Goal: Transaction & Acquisition: Purchase product/service

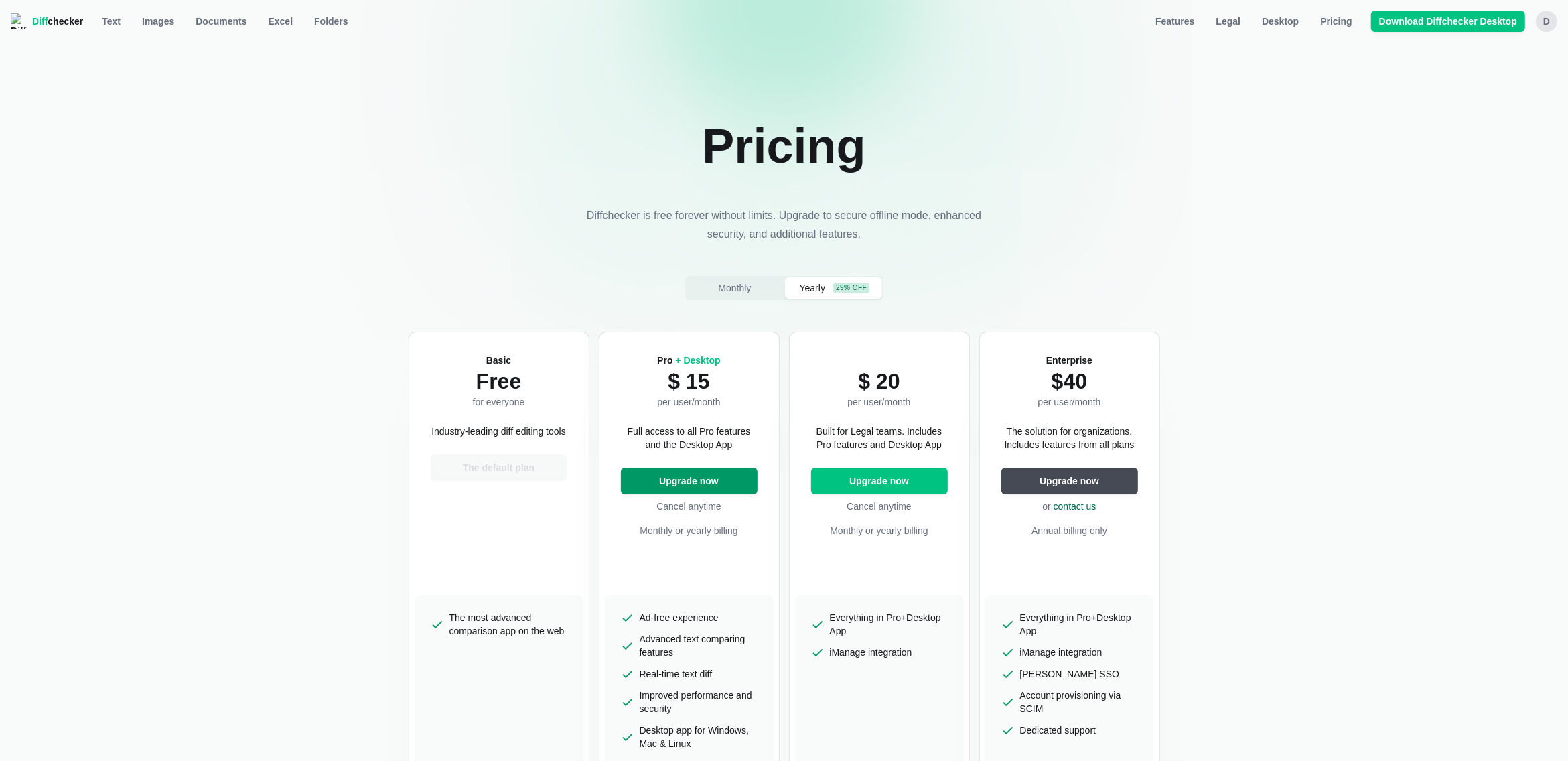
select select "desktop-yearly-180"
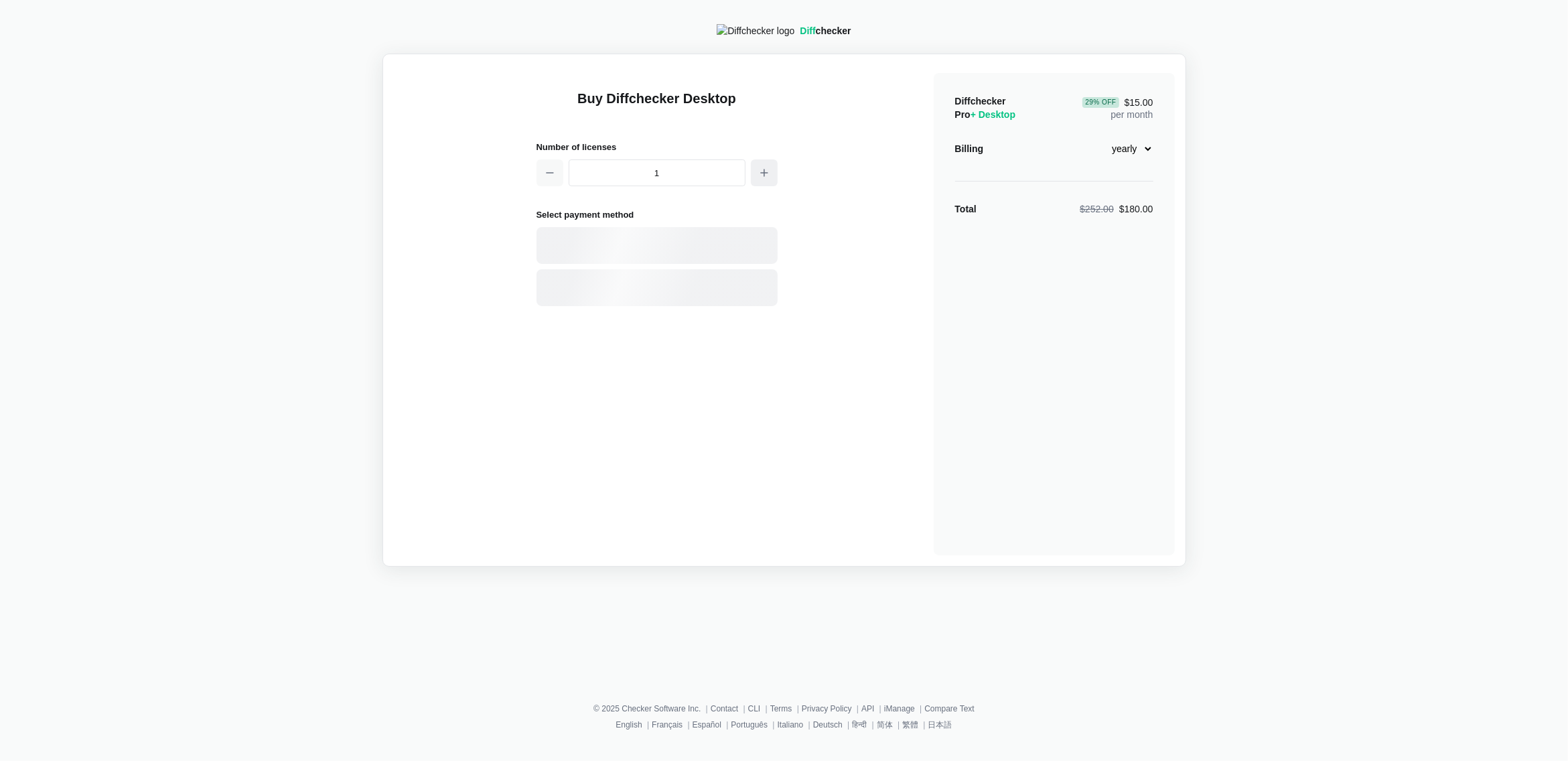
click at [753, 184] on button "button" at bounding box center [764, 173] width 27 height 27
type input "4"
click at [652, 264] on div "Card" at bounding box center [656, 245] width 241 height 37
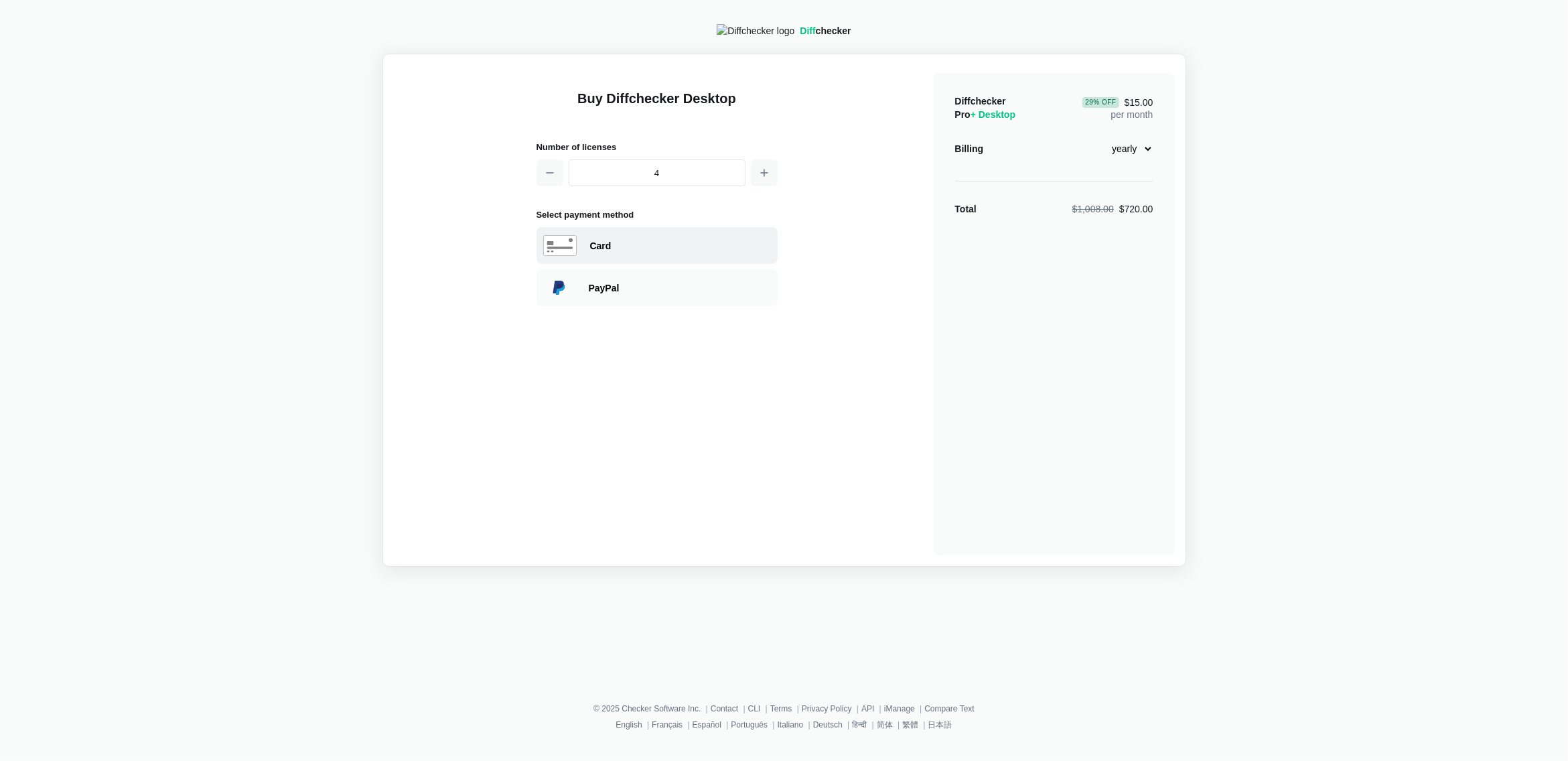
select select "[GEOGRAPHIC_DATA]"
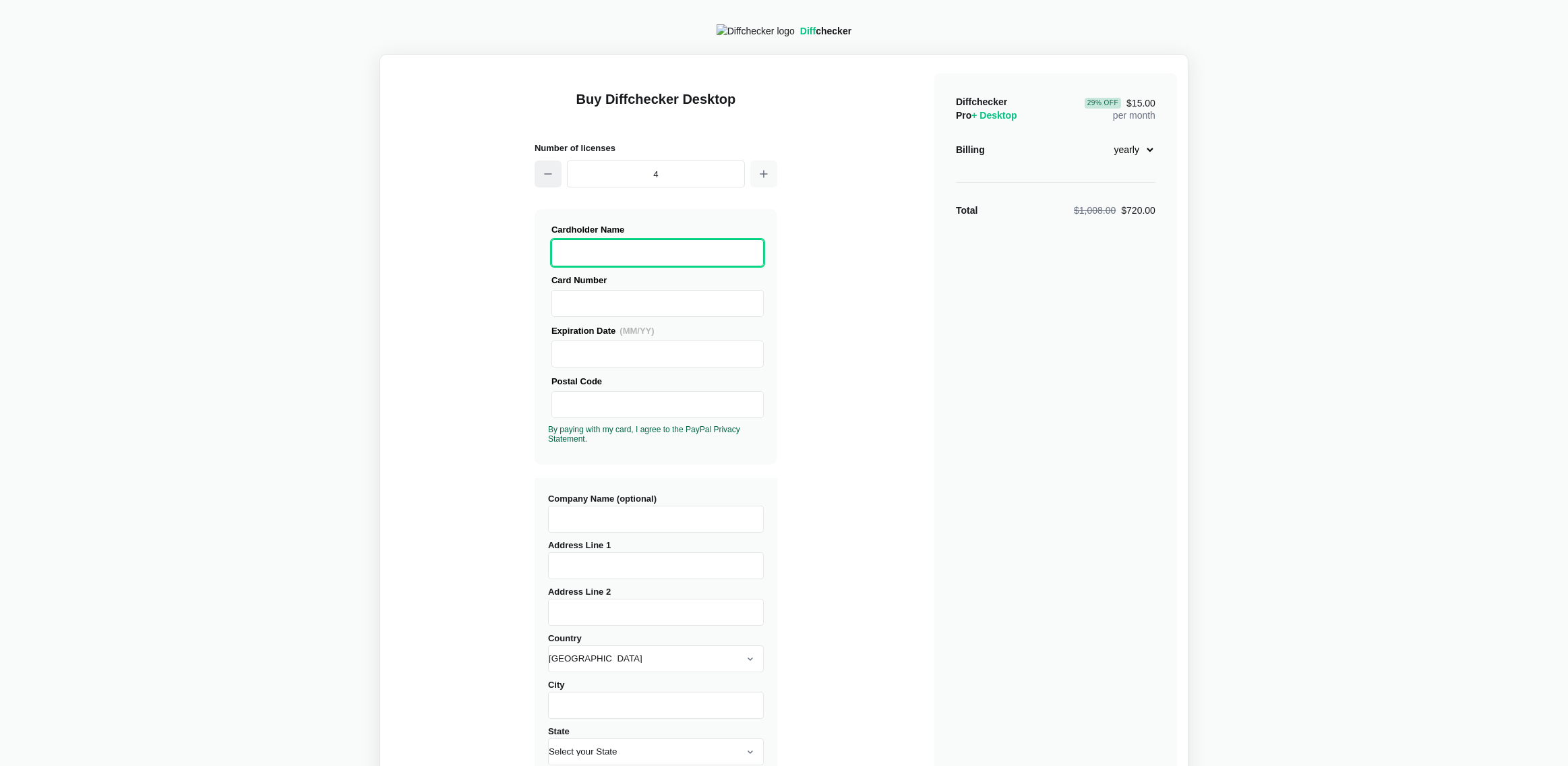
click at [555, 179] on button "button" at bounding box center [548, 174] width 27 height 27
type input "1"
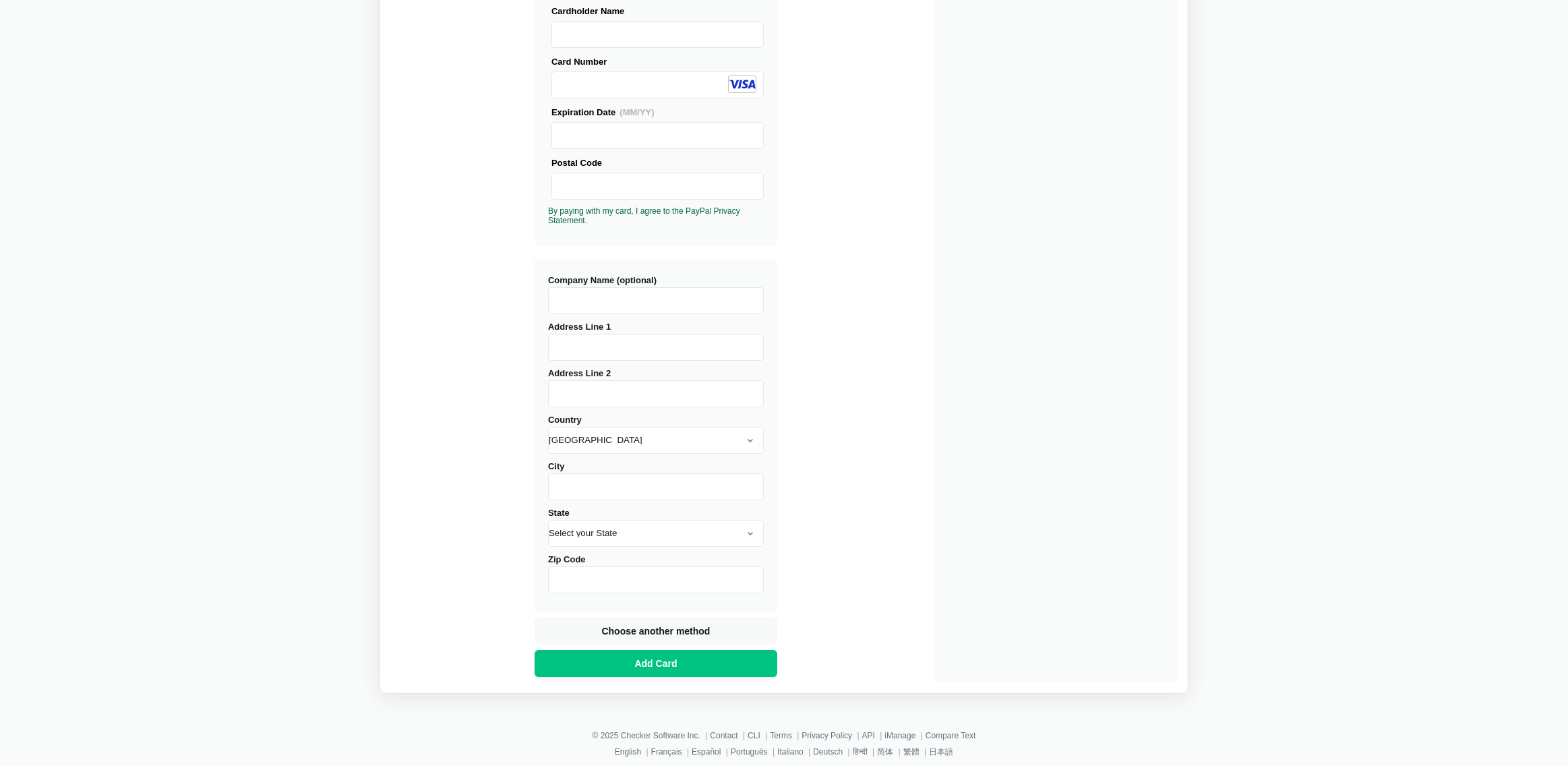
scroll to position [235, 0]
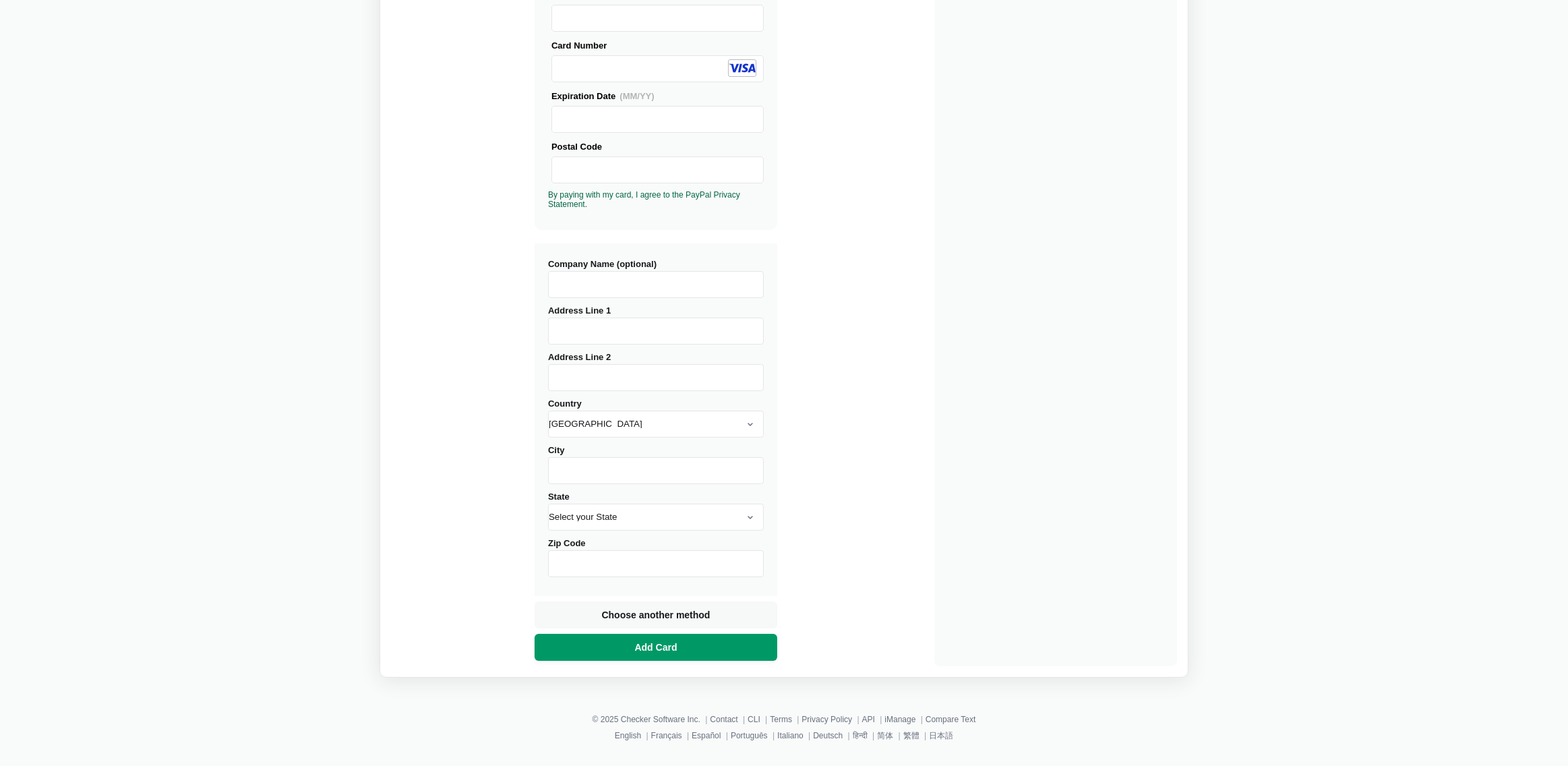
click at [705, 649] on button "Add Card" at bounding box center [656, 647] width 243 height 27
drag, startPoint x: 692, startPoint y: 331, endPoint x: 693, endPoint y: 341, distance: 10.0
click at [692, 331] on input "Address Line 1" at bounding box center [656, 331] width 216 height 27
type input "123"
click at [556, 389] on input "Address Line 2" at bounding box center [656, 377] width 216 height 27
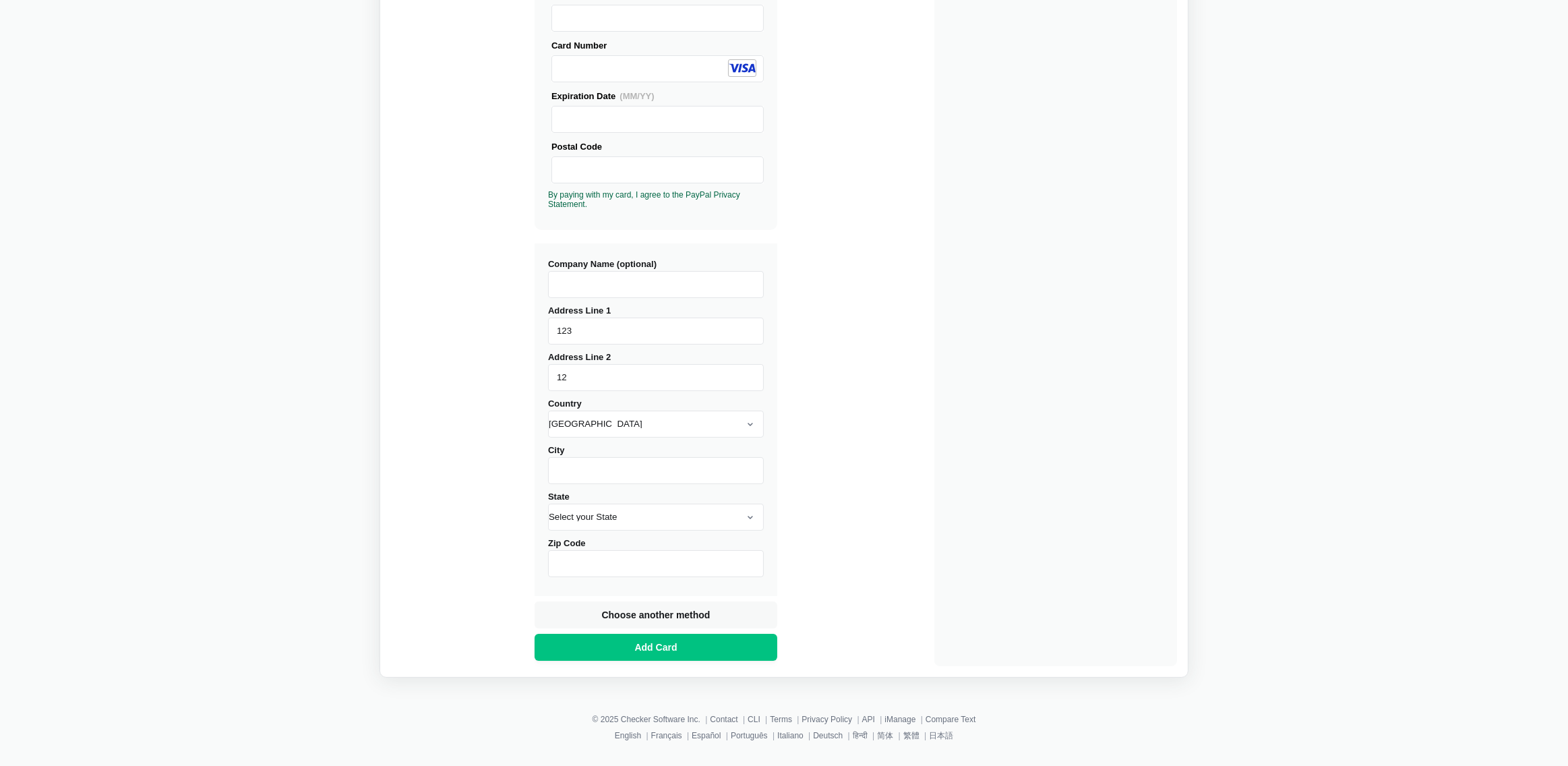
type input "123"
select select "[GEOGRAPHIC_DATA]"
type input "123"
type input "123123"
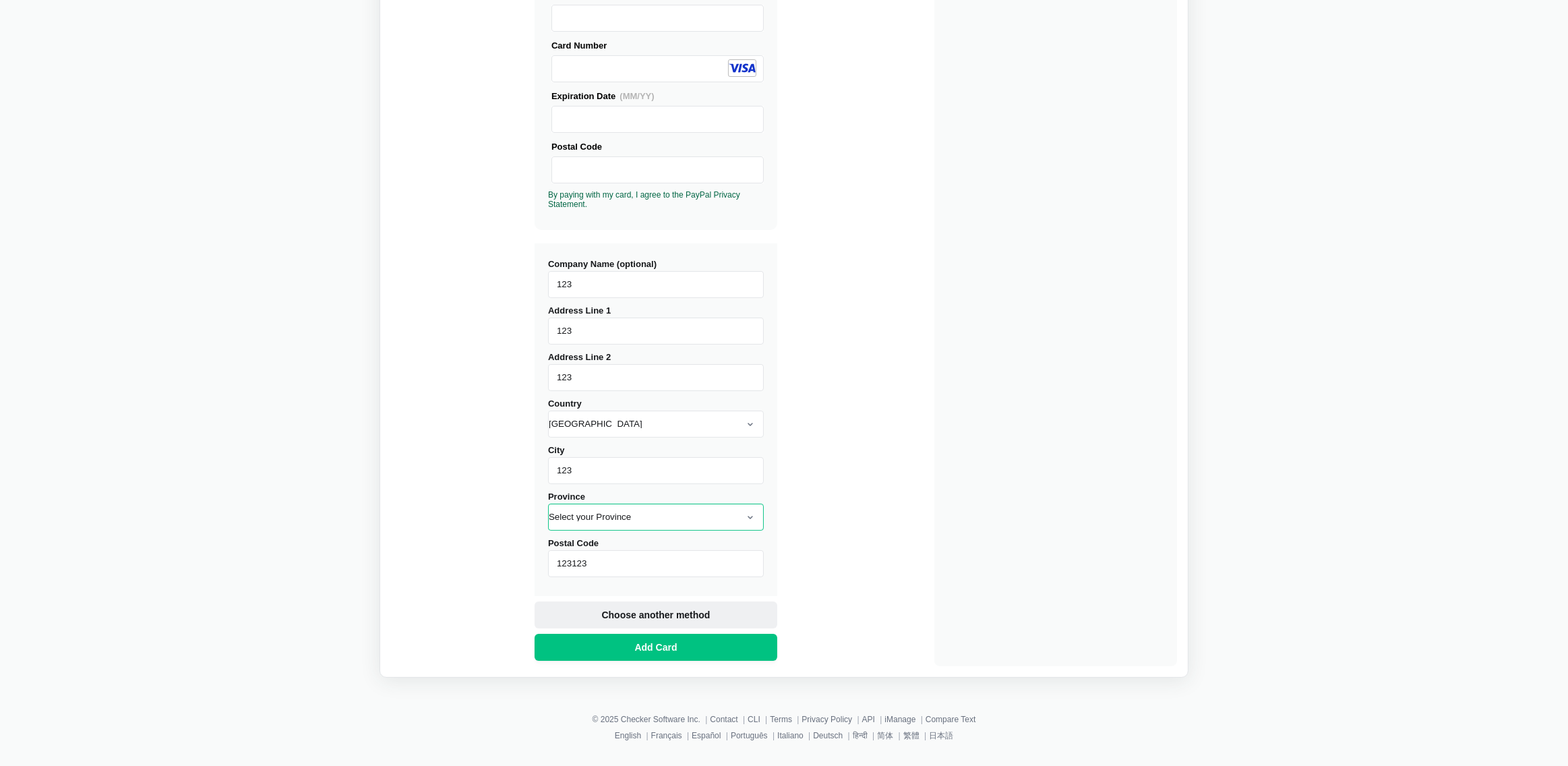
select select
type input "123"
click at [682, 650] on button "Add Card" at bounding box center [656, 647] width 243 height 27
click at [686, 523] on select "Select your Province [GEOGRAPHIC_DATA] [GEOGRAPHIC_DATA] [GEOGRAPHIC_DATA] [GEO…" at bounding box center [656, 517] width 216 height 27
select select "SK"
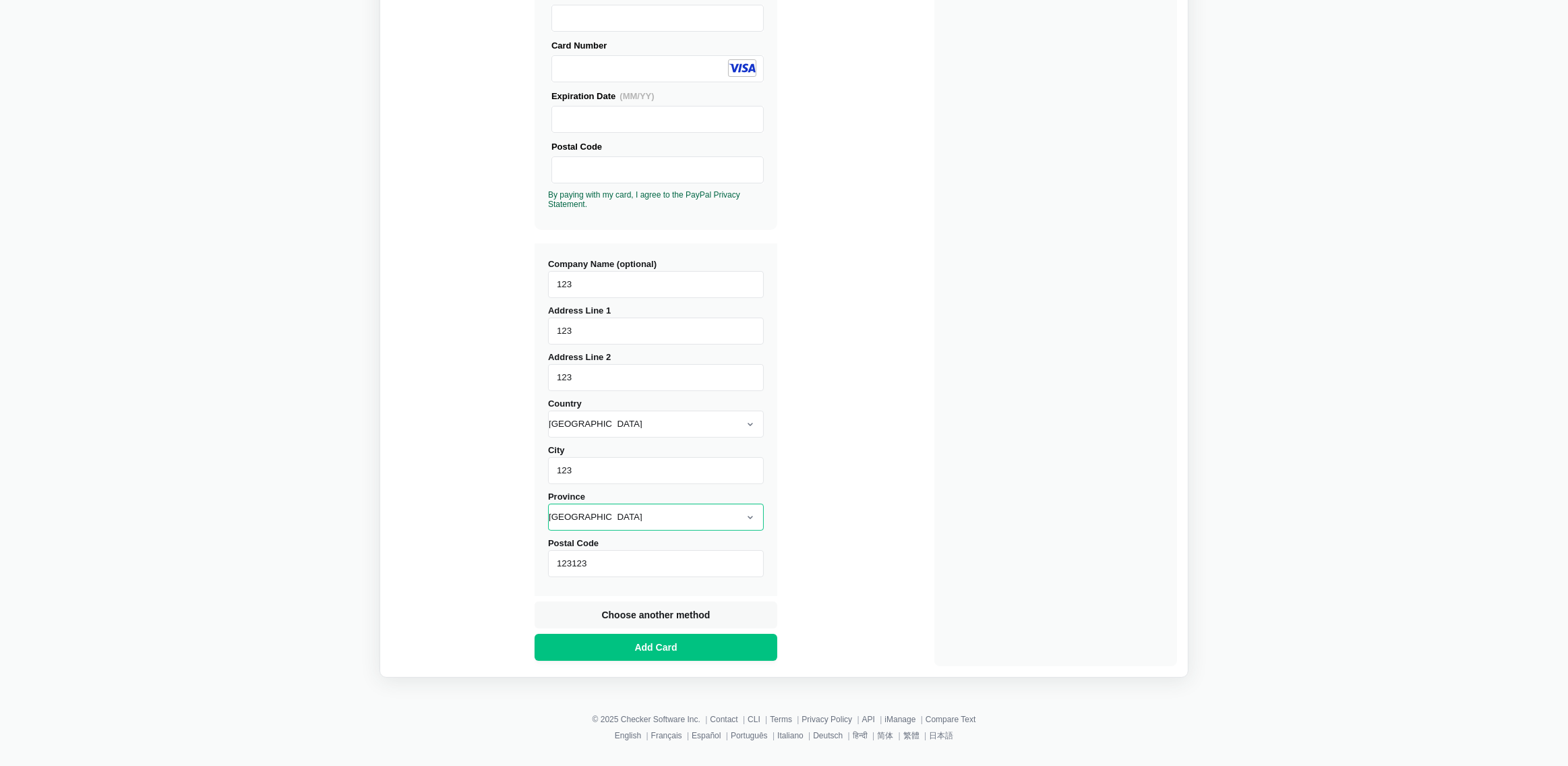
click at [548, 509] on select "Select your Province [GEOGRAPHIC_DATA] [GEOGRAPHIC_DATA] [GEOGRAPHIC_DATA] [GEO…" at bounding box center [656, 517] width 216 height 27
click at [657, 651] on span "Add Card" at bounding box center [656, 646] width 48 height 13
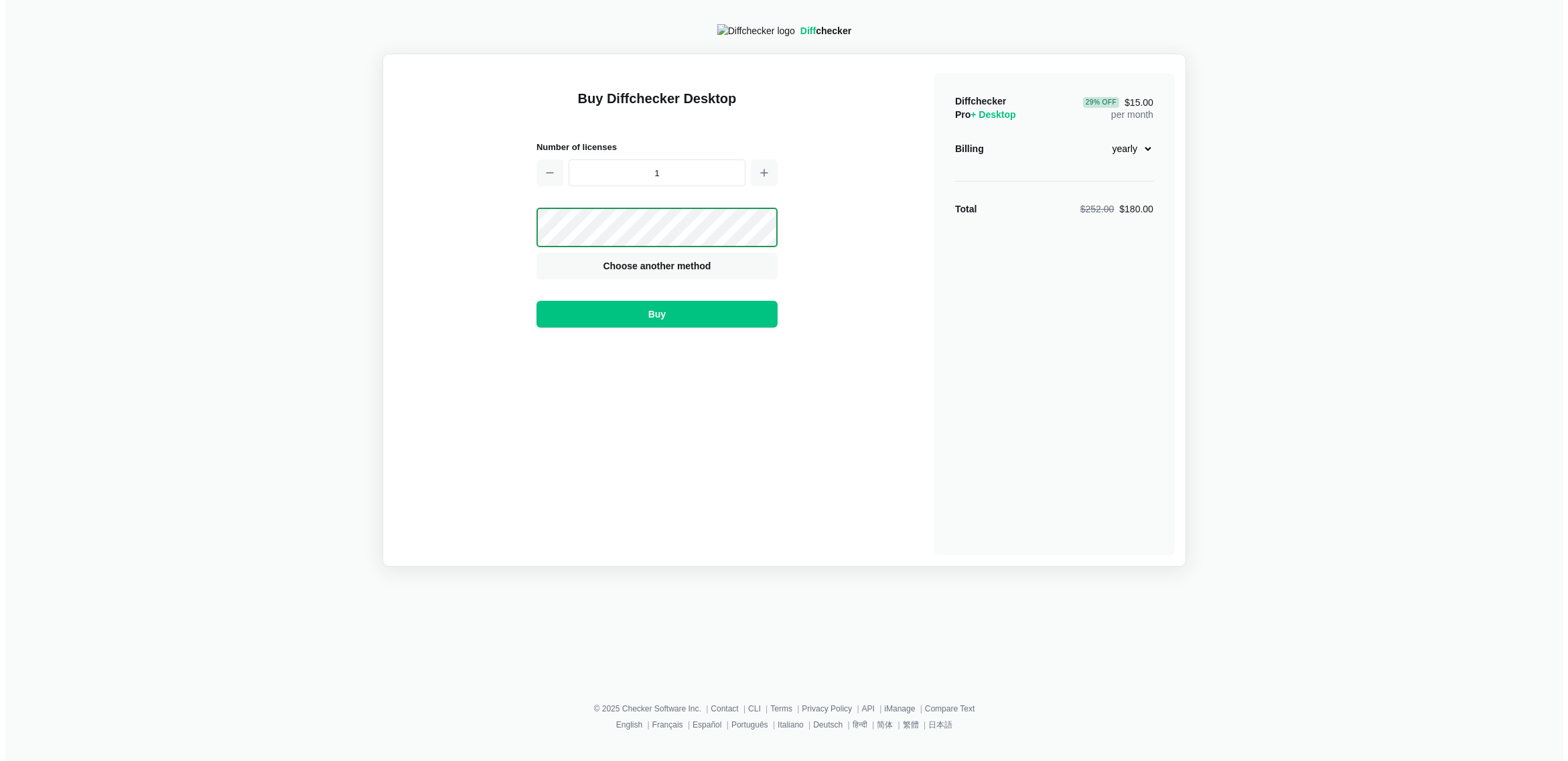
scroll to position [0, 0]
click at [715, 319] on button "Buy" at bounding box center [656, 313] width 241 height 27
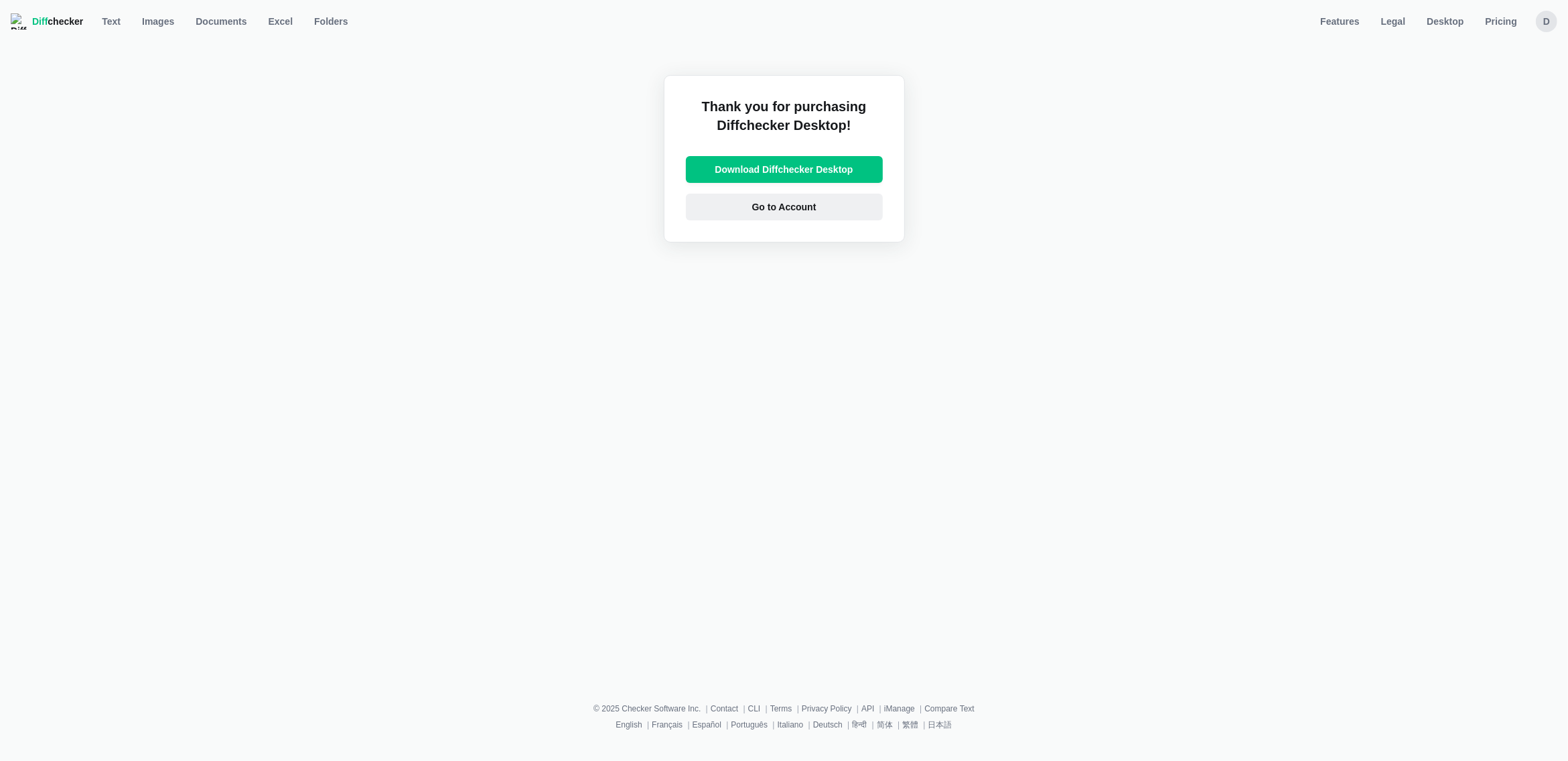
click at [856, 215] on link "Go to Account" at bounding box center [784, 207] width 197 height 27
